Goal: Task Accomplishment & Management: Manage account settings

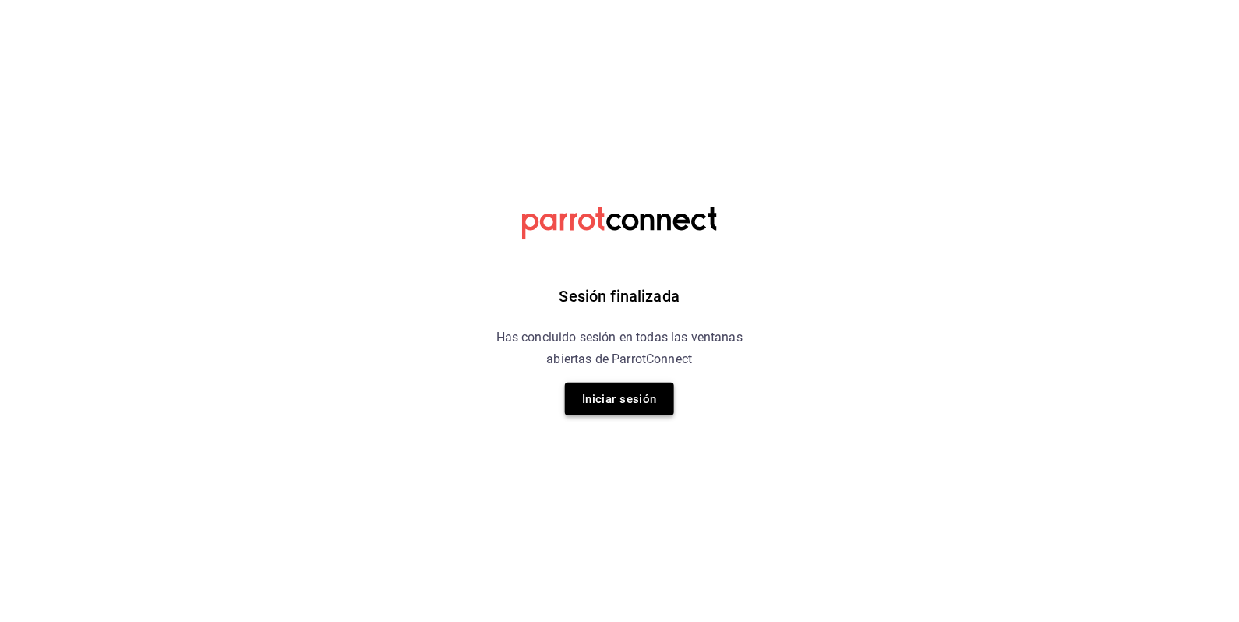
click at [605, 400] on button "Iniciar sesión" at bounding box center [619, 399] width 109 height 33
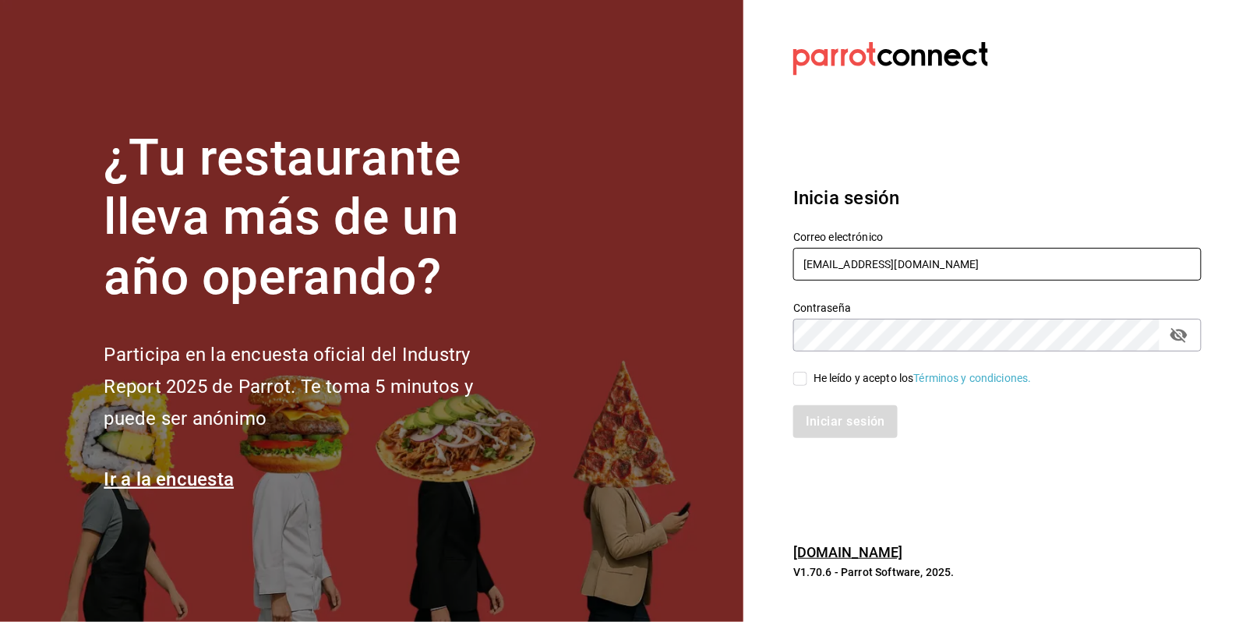
drag, startPoint x: 920, startPoint y: 266, endPoint x: 718, endPoint y: 277, distance: 202.9
click at [718, 277] on div "¿Tu restaurante lleva más de un año operando? Participa en la encuesta oficial …" at bounding box center [619, 311] width 1239 height 622
paste input "[EMAIL_ADDRESS]"
type input "dixieadmon@gmail.com"
click at [718, 277] on section "¿Tu restaurante lleva más de un año operando? Participa en la encuesta oficial …" at bounding box center [371, 311] width 743 height 622
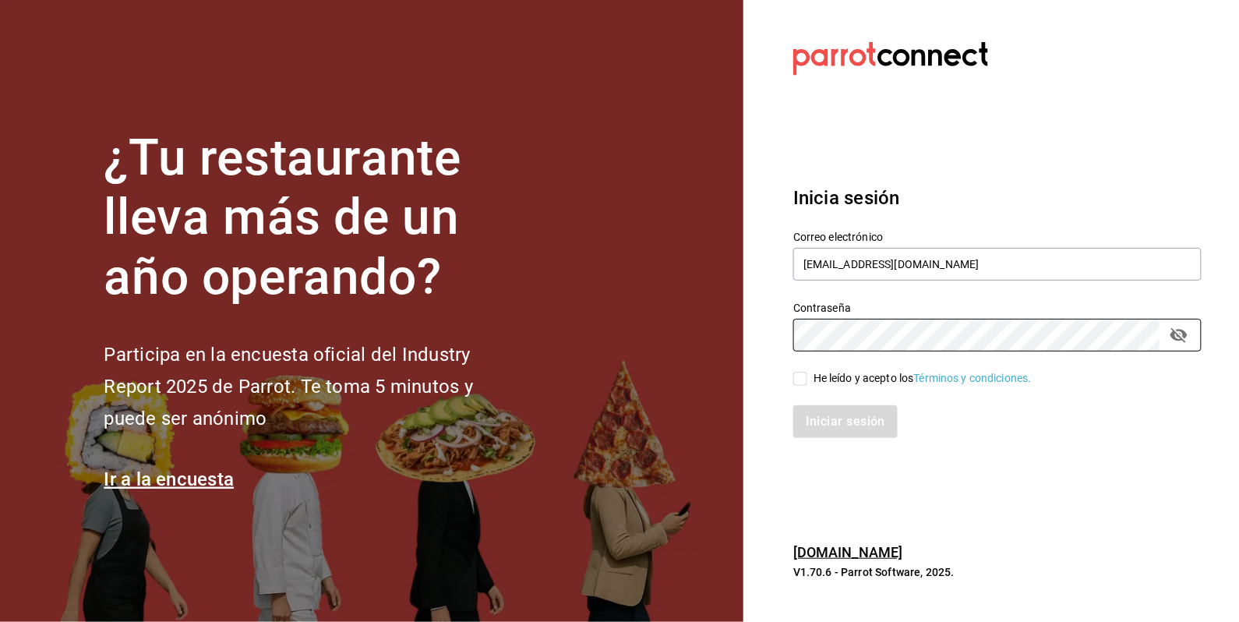
click at [715, 344] on div "¿Tu restaurante lleva más de un año operando? Participa en la encuesta oficial …" at bounding box center [619, 311] width 1239 height 622
click at [876, 492] on section "Datos incorrectos. Verifica que tu Correo o Contraseña estén bien escritos. Ini…" at bounding box center [991, 311] width 496 height 622
click at [798, 372] on input "He leído y acepto los Términos y condiciones." at bounding box center [800, 379] width 14 height 14
checkbox input "true"
click at [845, 421] on button "Iniciar sesión" at bounding box center [846, 421] width 106 height 33
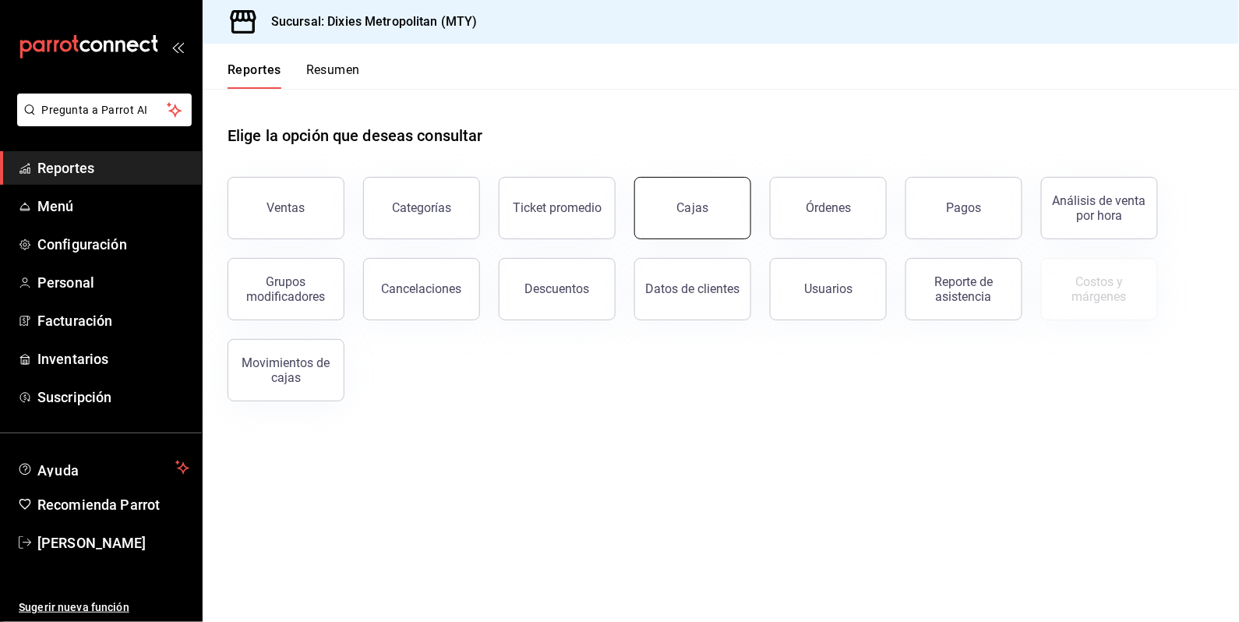
click at [686, 216] on div "Cajas" at bounding box center [693, 208] width 32 height 19
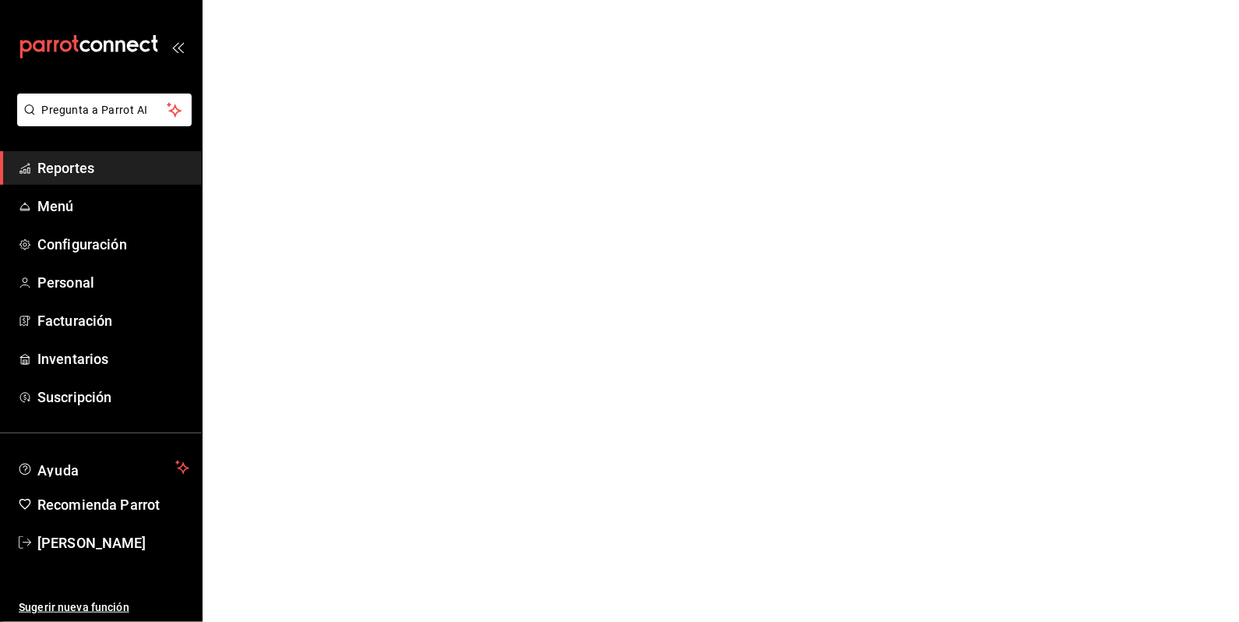
click at [686, 0] on html "Pregunta a Parrot AI Reportes Menú Configuración Personal Facturación Inventari…" at bounding box center [619, 0] width 1239 height 0
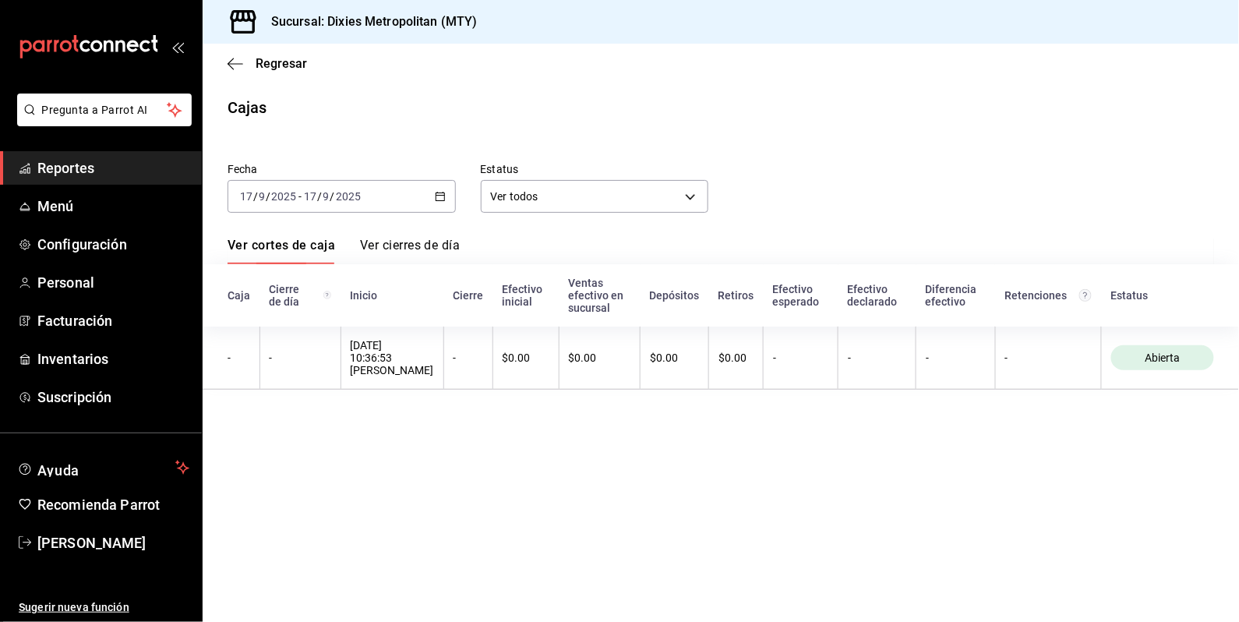
click at [439, 196] on icon "button" at bounding box center [440, 196] width 11 height 11
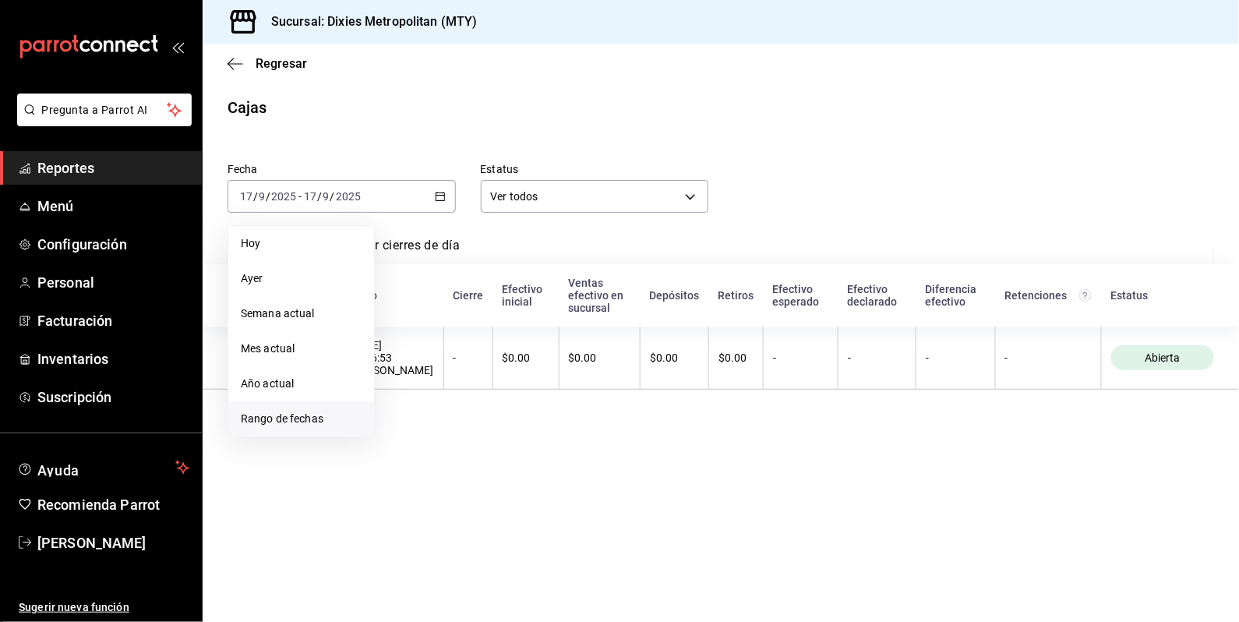
click at [291, 415] on span "Rango de fechas" at bounding box center [301, 419] width 121 height 16
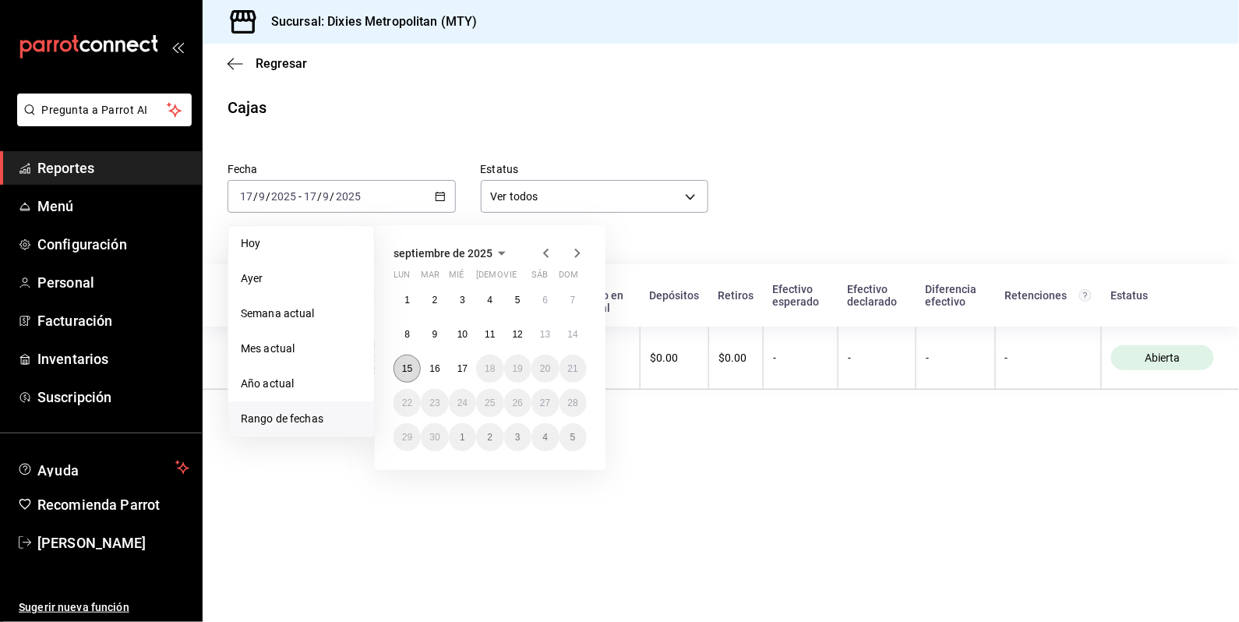
click at [403, 372] on abbr "15" at bounding box center [407, 368] width 10 height 11
click at [437, 372] on abbr "16" at bounding box center [434, 368] width 10 height 11
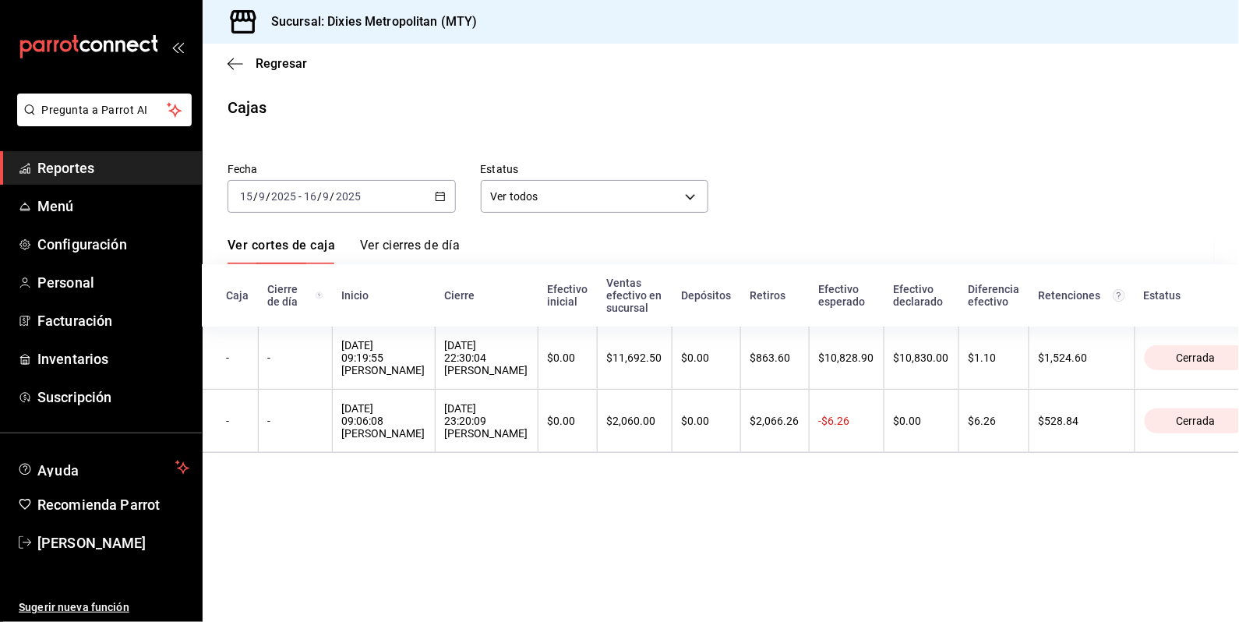
scroll to position [0, 3]
click at [232, 64] on icon "button" at bounding box center [236, 64] width 16 height 14
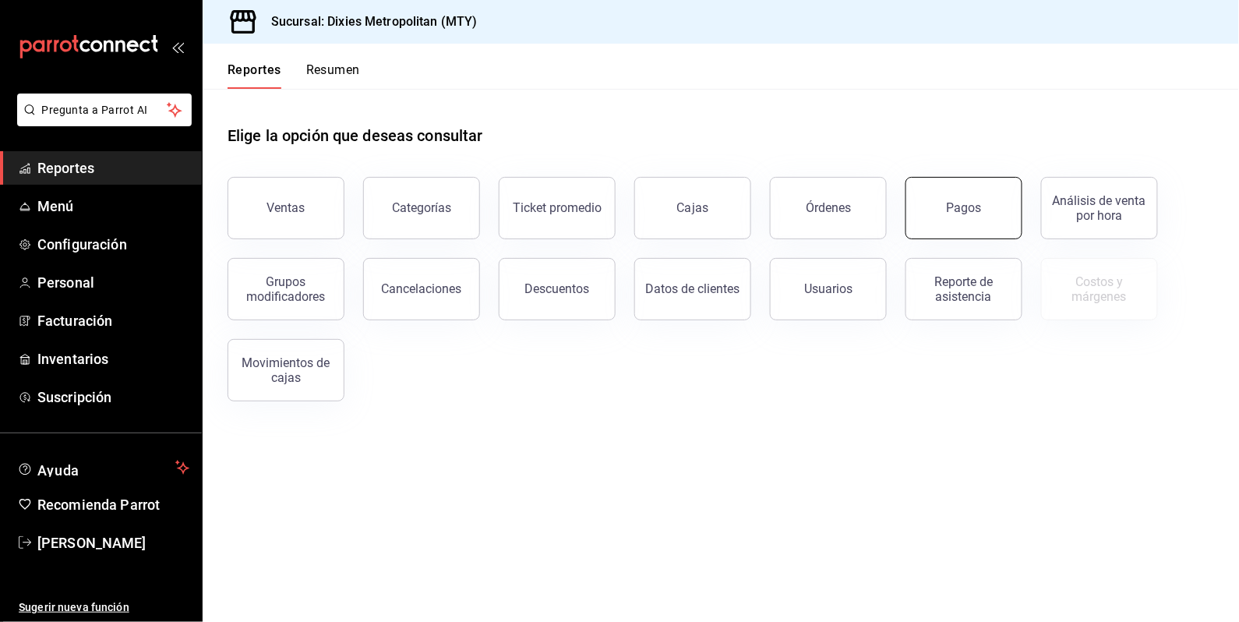
click at [979, 213] on div "Pagos" at bounding box center [964, 207] width 35 height 15
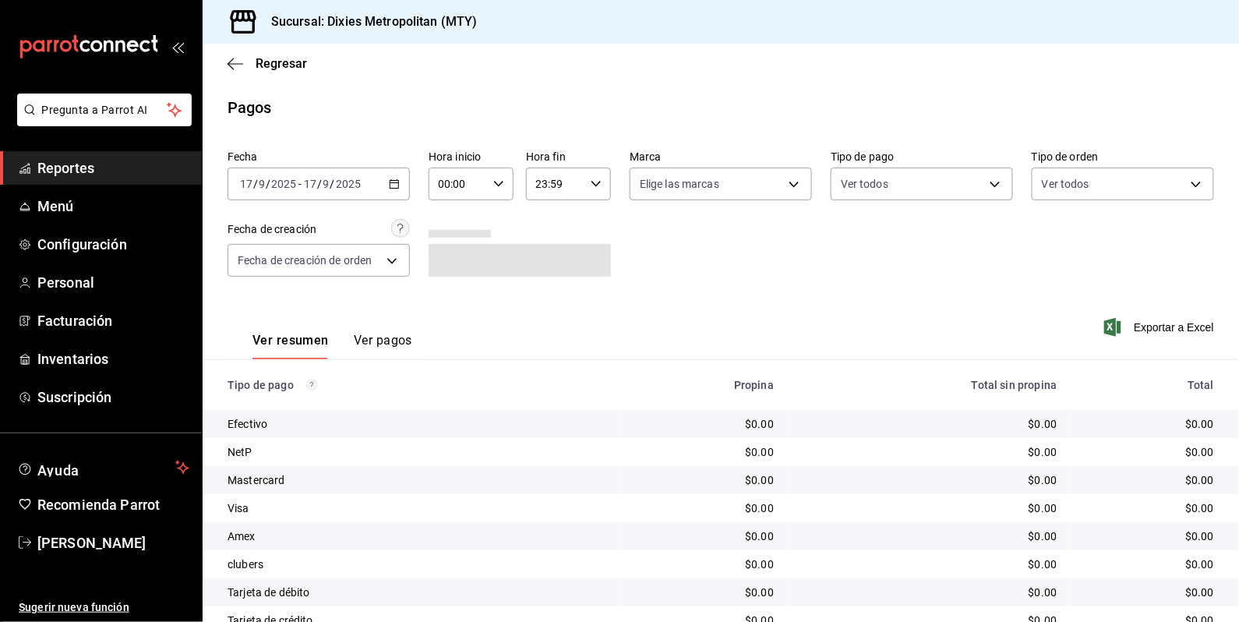
click at [389, 181] on icon "button" at bounding box center [394, 183] width 11 height 11
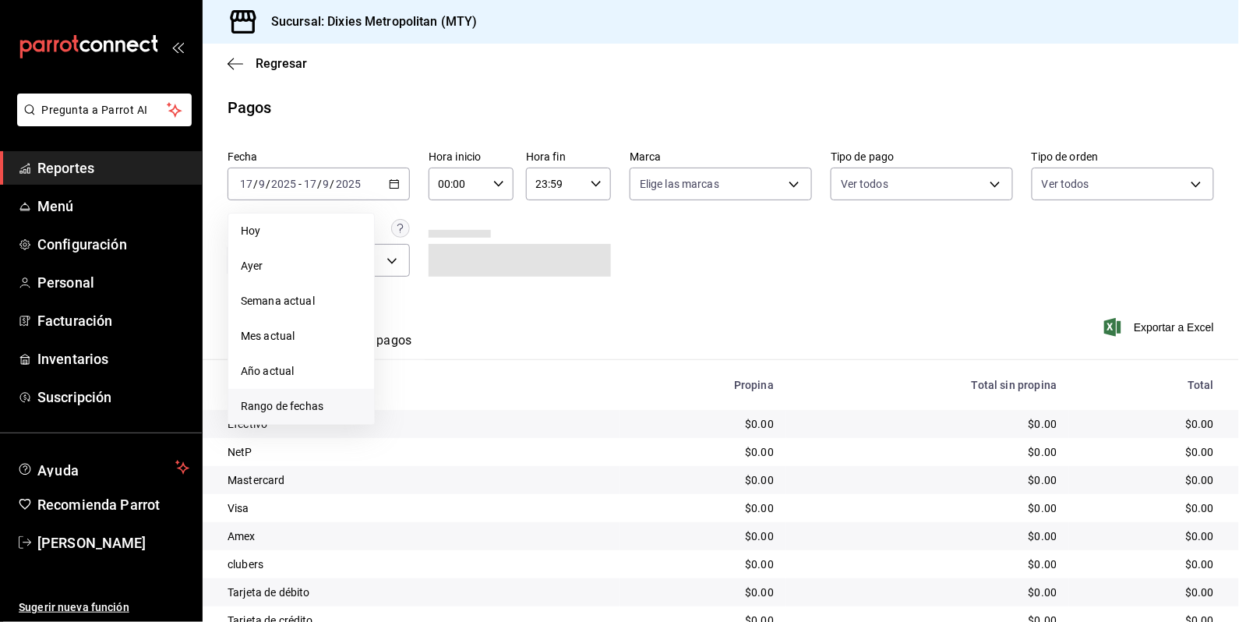
click at [294, 402] on span "Rango de fechas" at bounding box center [301, 406] width 121 height 16
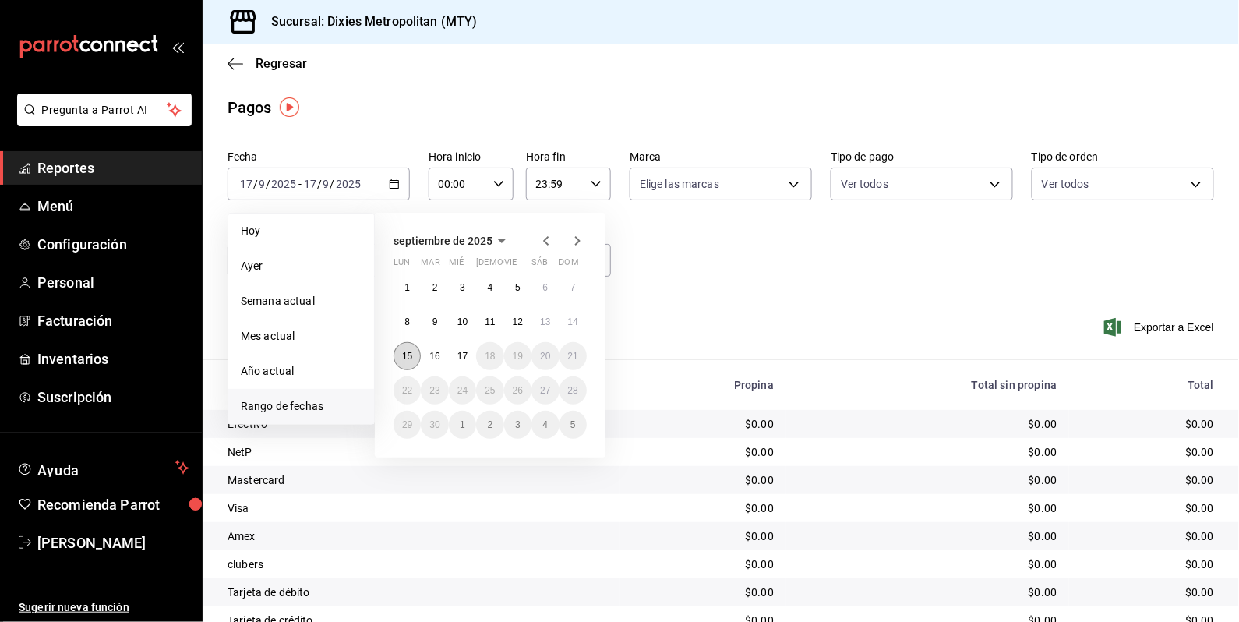
click at [396, 358] on button "15" at bounding box center [406, 356] width 27 height 28
click at [436, 357] on abbr "16" at bounding box center [434, 356] width 10 height 11
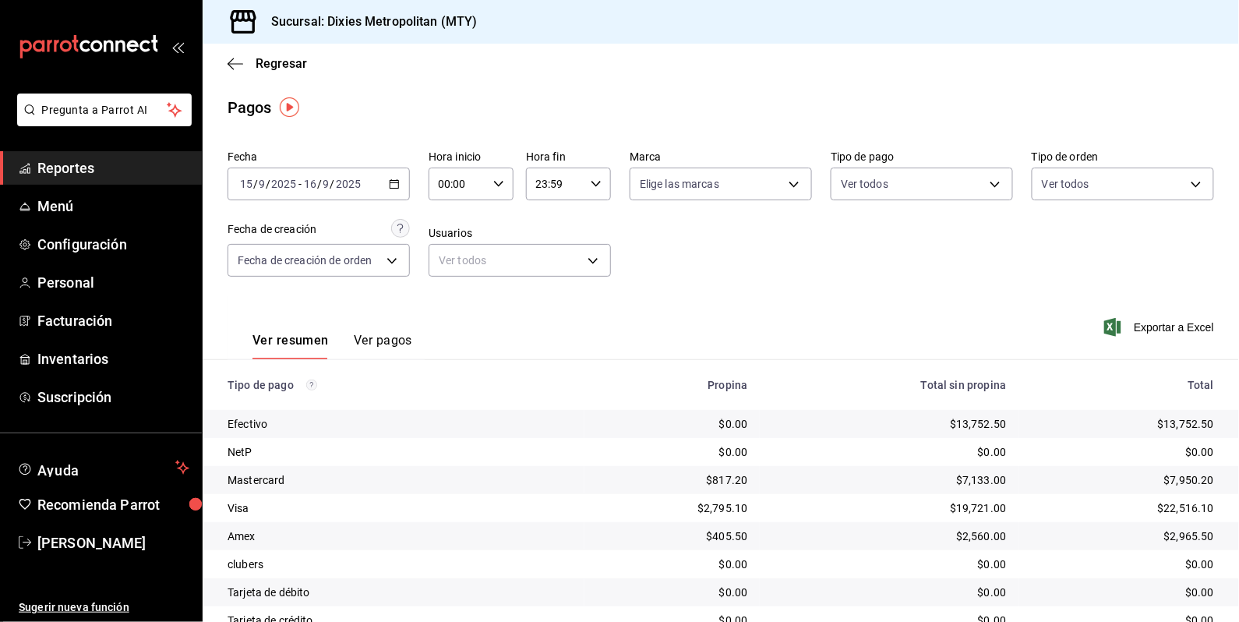
click at [402, 188] on div "[DATE] [DATE] - [DATE] [DATE]" at bounding box center [319, 184] width 182 height 33
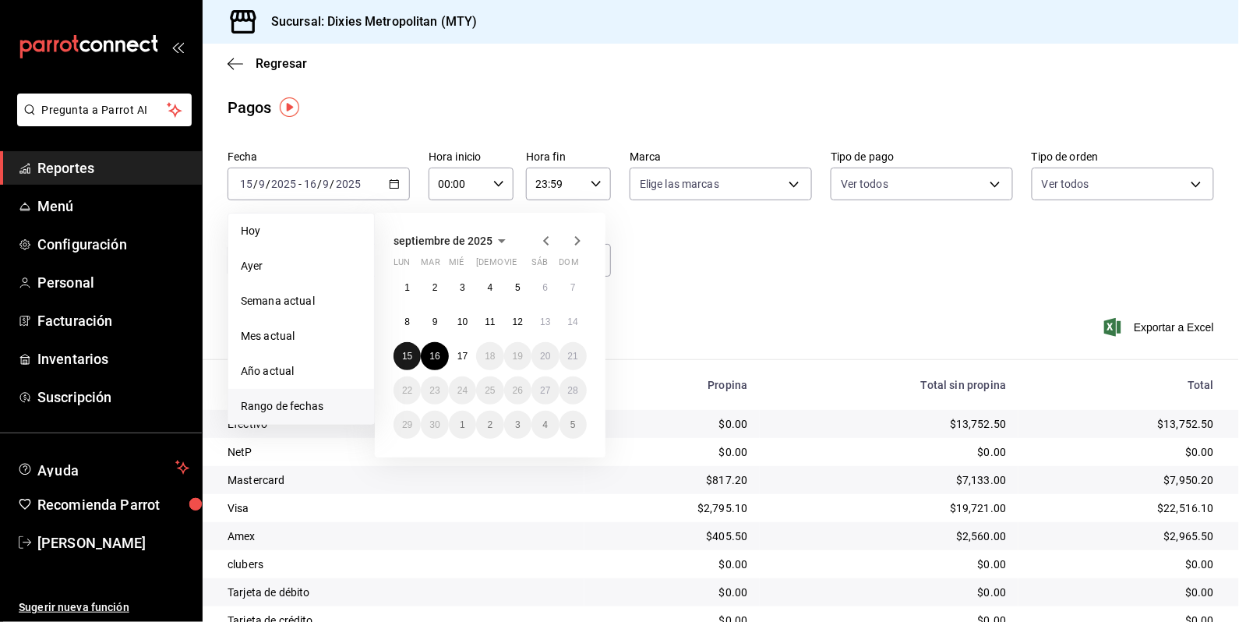
click at [404, 353] on abbr "15" at bounding box center [407, 356] width 10 height 11
click at [436, 360] on button "16" at bounding box center [434, 356] width 27 height 28
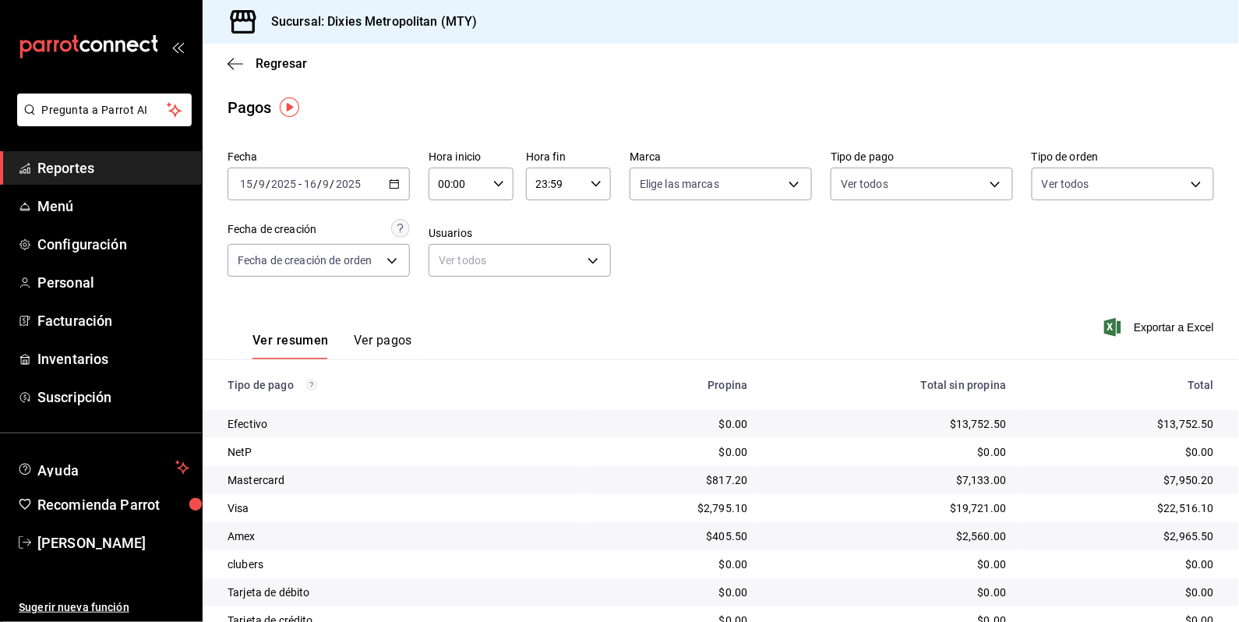
click at [954, 284] on div "Fecha [DATE] [DATE] - [DATE] [DATE] Hora inicio 00:00 Hora inicio Hora fin 23:5…" at bounding box center [721, 219] width 986 height 151
click at [407, 365] on th "Tipo de pago" at bounding box center [394, 385] width 382 height 50
click at [430, 360] on th "Tipo de pago" at bounding box center [394, 385] width 382 height 50
click at [740, 316] on div "Ver resumen Ver pagos Exportar a Excel" at bounding box center [721, 336] width 1036 height 83
click at [742, 319] on div "Ver resumen Ver pagos Exportar a Excel" at bounding box center [721, 336] width 1036 height 83
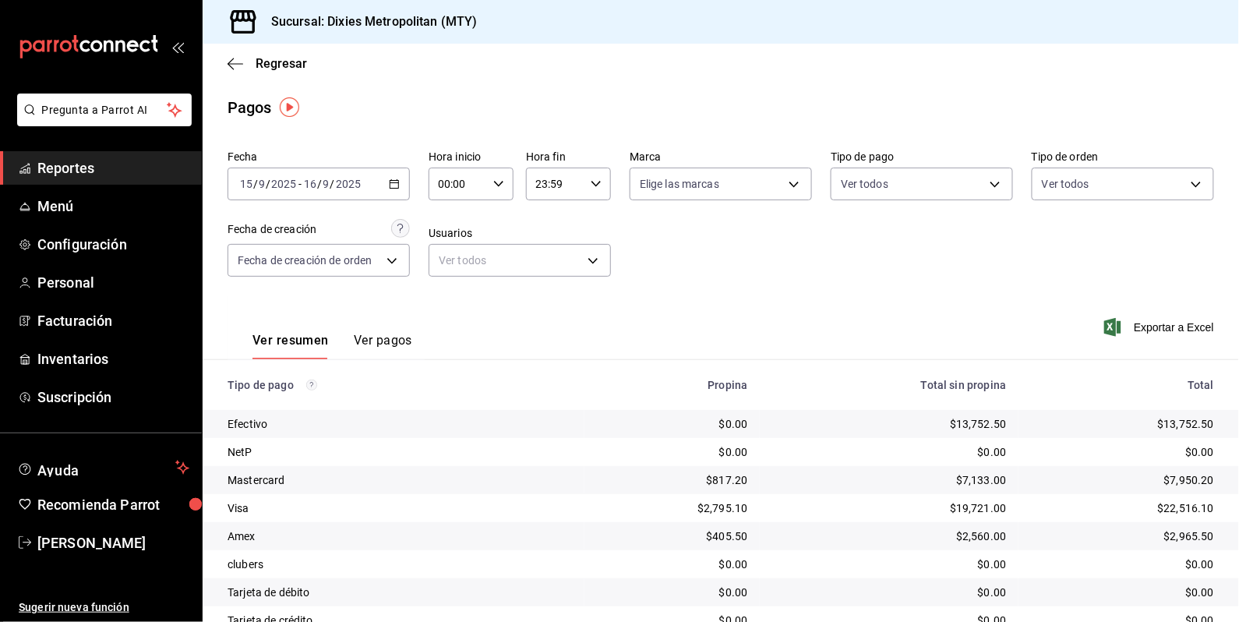
click at [118, 165] on span "Reportes" at bounding box center [113, 167] width 152 height 21
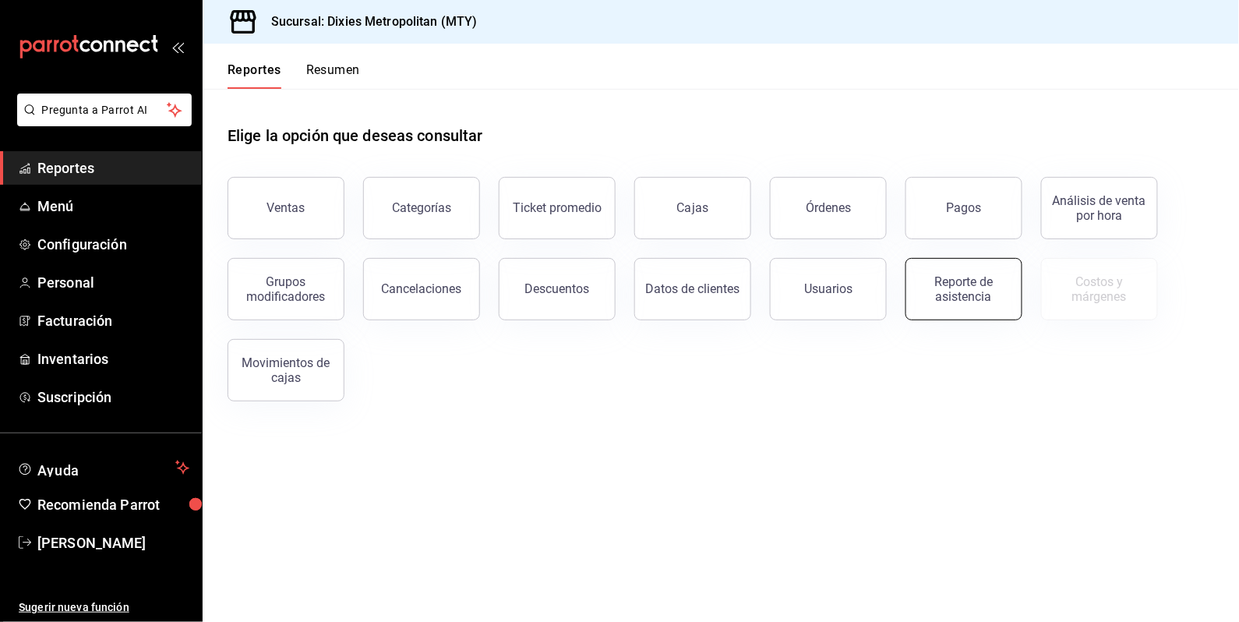
click at [933, 290] on div "Reporte de asistencia" at bounding box center [964, 289] width 97 height 30
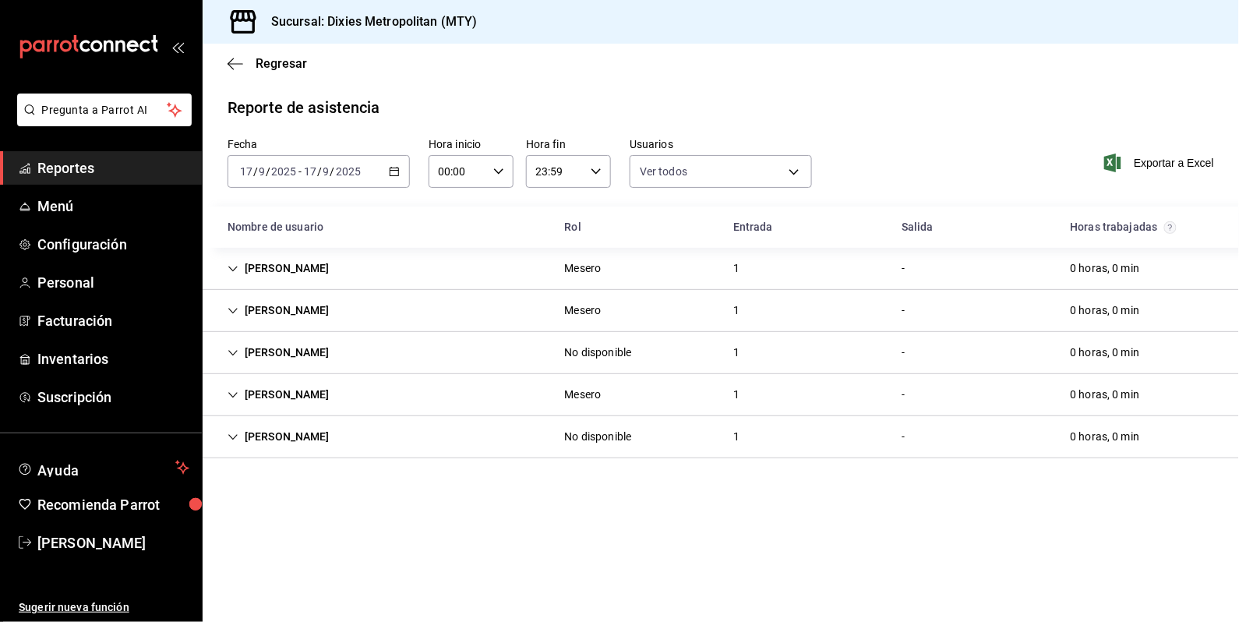
click at [386, 171] on div "[DATE] [DATE] - [DATE] [DATE]" at bounding box center [319, 171] width 182 height 33
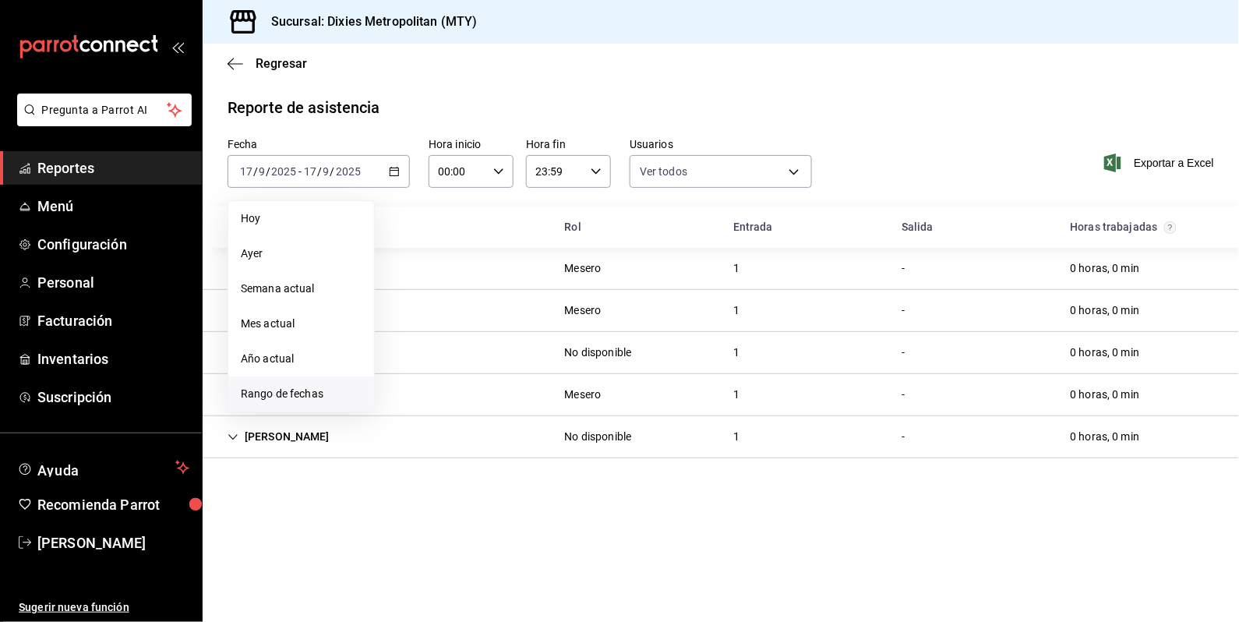
click at [281, 390] on span "Rango de fechas" at bounding box center [301, 394] width 121 height 16
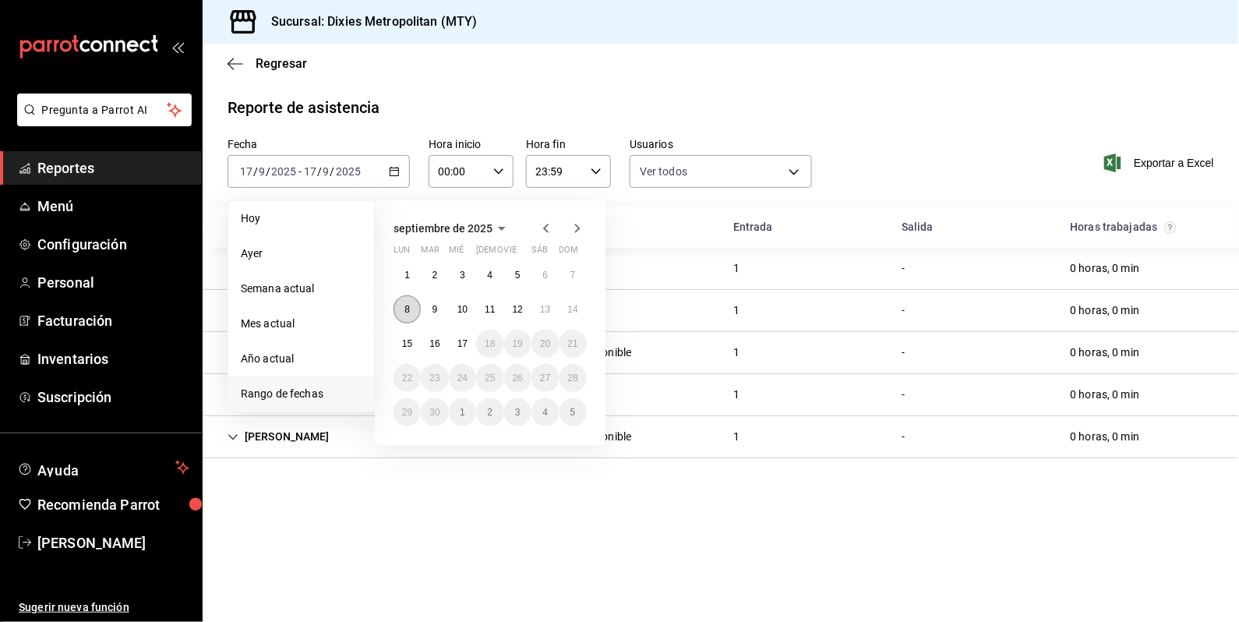
click at [400, 309] on button "8" at bounding box center [406, 309] width 27 height 28
click at [577, 304] on abbr "14" at bounding box center [573, 309] width 10 height 11
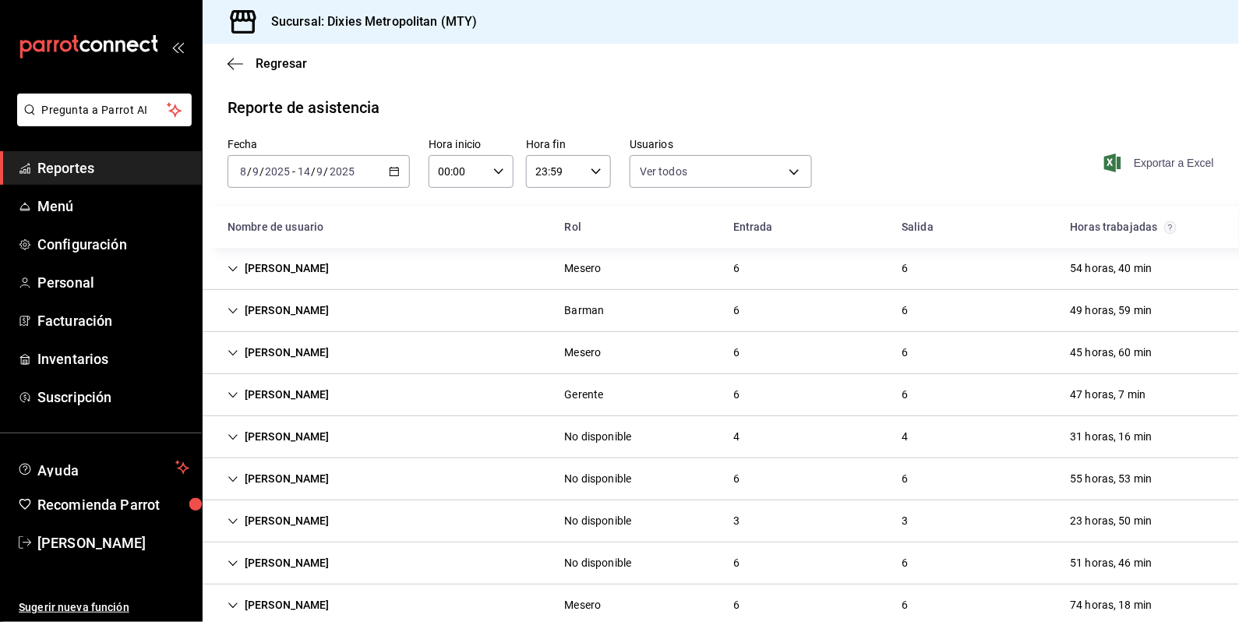
click at [1132, 161] on span "Exportar a Excel" at bounding box center [1160, 162] width 107 height 19
click at [396, 167] on icon "button" at bounding box center [394, 171] width 11 height 11
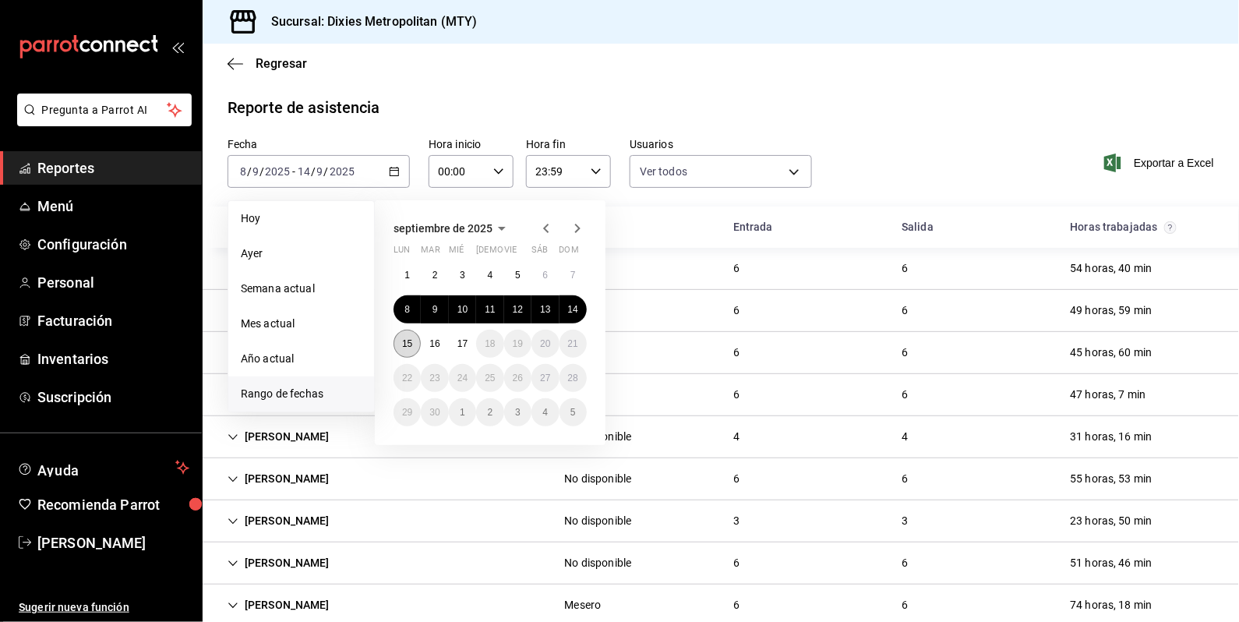
click at [409, 341] on abbr "15" at bounding box center [407, 343] width 10 height 11
click at [405, 344] on abbr "15" at bounding box center [407, 343] width 10 height 11
click at [405, 344] on div "[PERSON_NAME] Mesero 6 6 45 horas, 60 min" at bounding box center [721, 353] width 1036 height 42
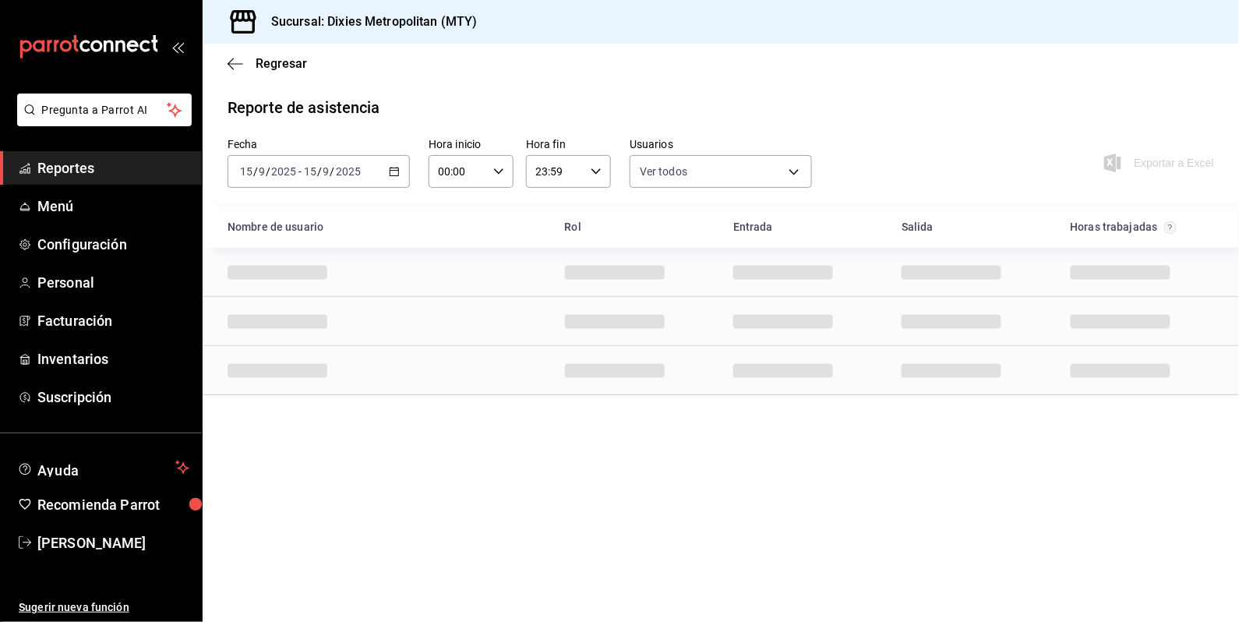
click at [405, 344] on div "Row" at bounding box center [721, 321] width 1036 height 49
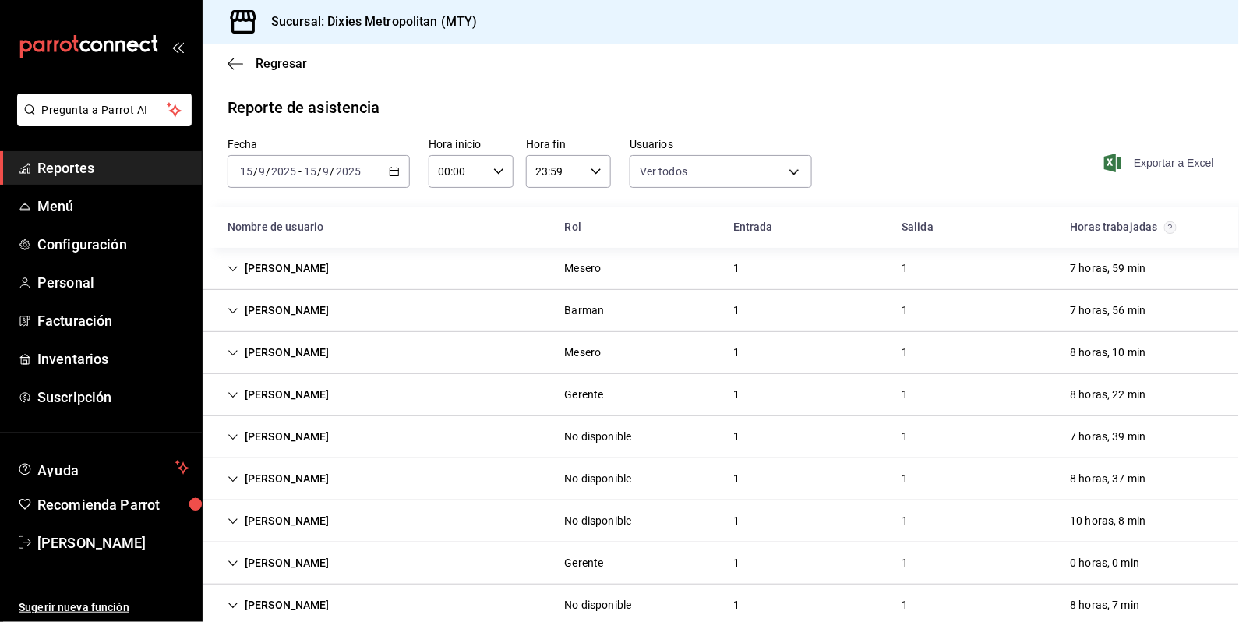
click at [1164, 163] on span "Exportar a Excel" at bounding box center [1160, 162] width 107 height 19
click at [365, 181] on div "[DATE] [DATE] - [DATE] [DATE]" at bounding box center [319, 171] width 182 height 33
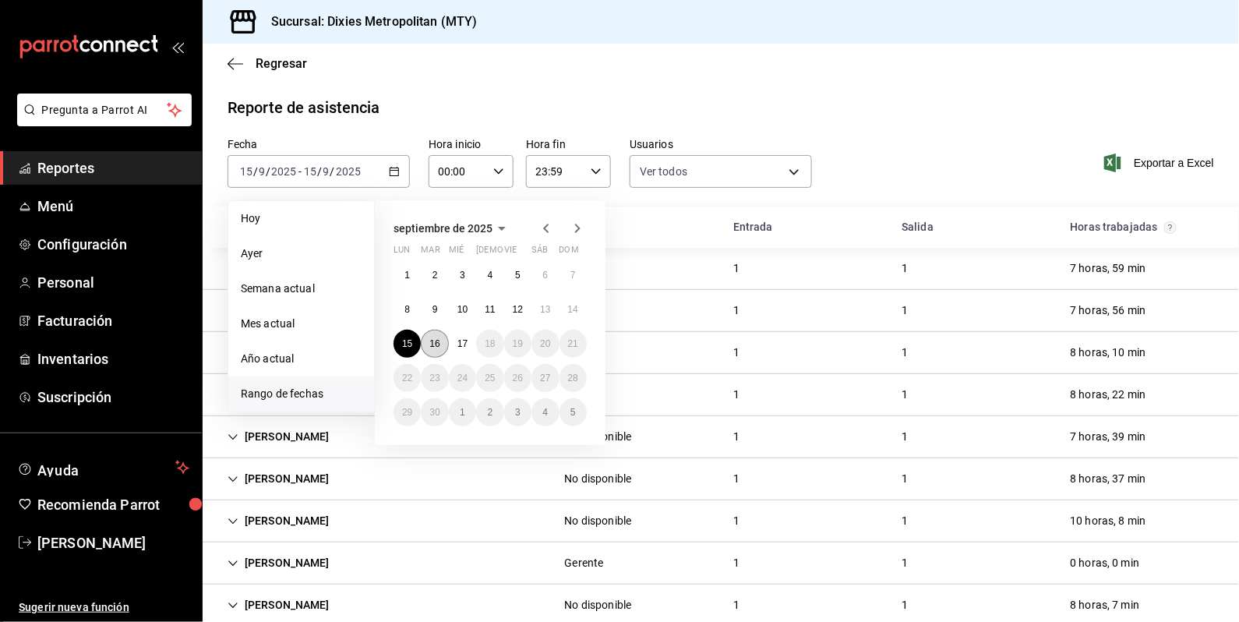
click at [429, 338] on abbr "16" at bounding box center [434, 343] width 10 height 11
click at [428, 338] on button "16" at bounding box center [434, 344] width 27 height 28
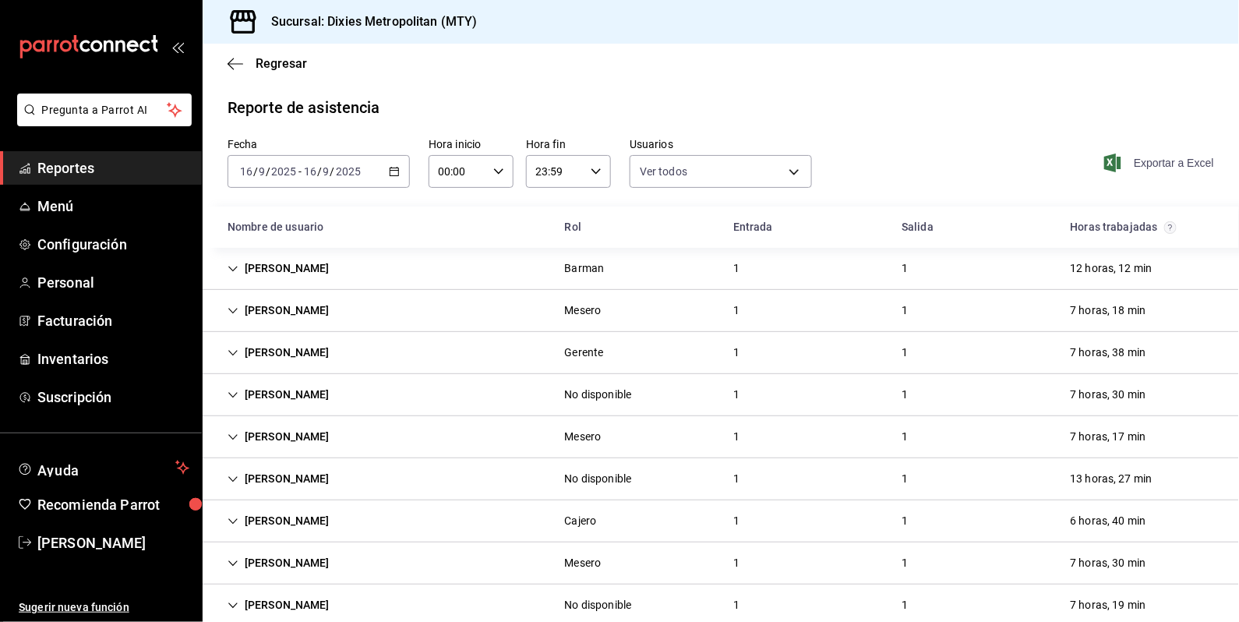
click at [1142, 167] on span "Exportar a Excel" at bounding box center [1160, 162] width 107 height 19
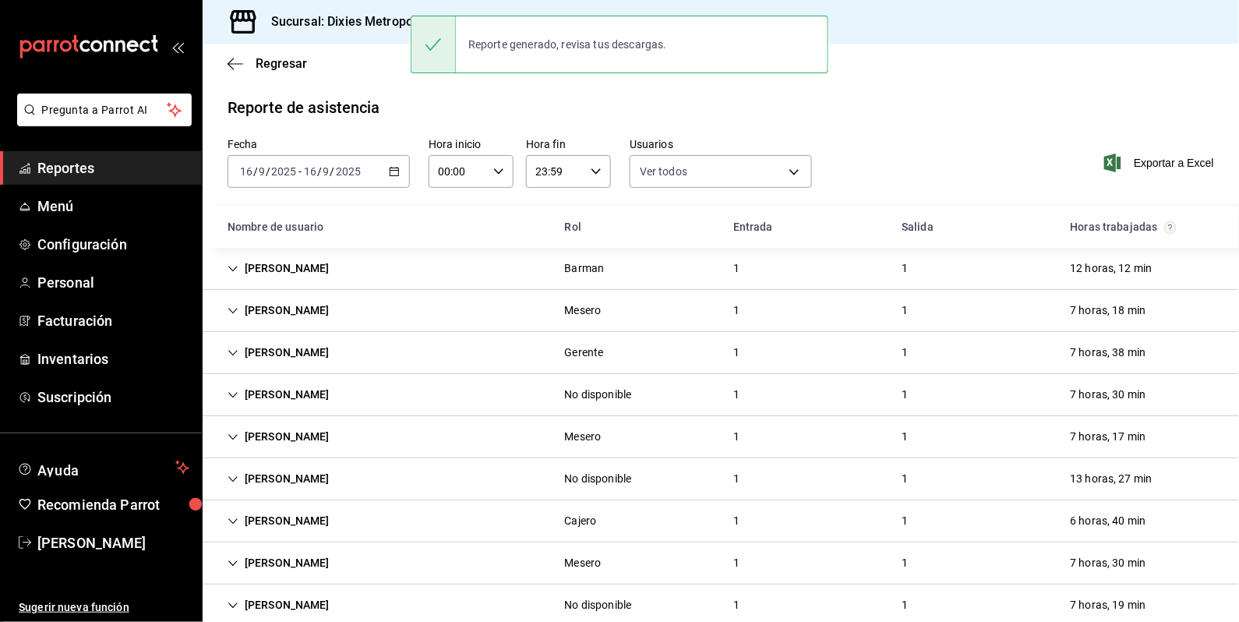
click at [602, 543] on div "[PERSON_NAME] Mesero 1 1 7 horas, 30 min" at bounding box center [721, 563] width 1036 height 42
